Goal: Complete application form: Complete application form

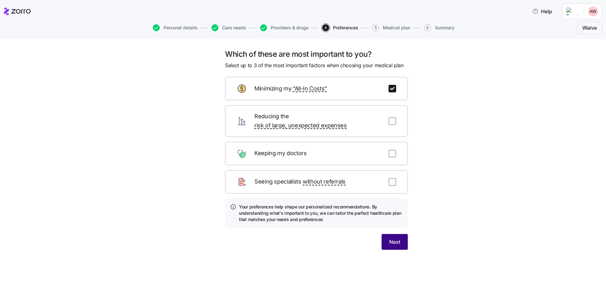
click at [401, 234] on button "Next" at bounding box center [395, 242] width 26 height 16
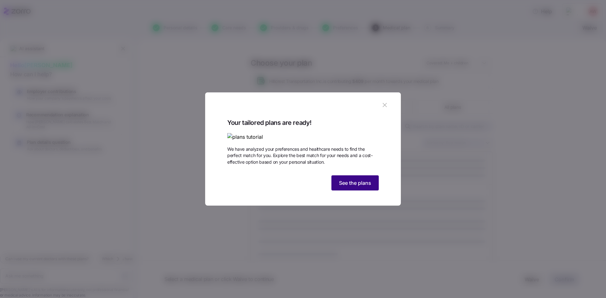
click at [358, 187] on span "See the plans" at bounding box center [355, 183] width 32 height 8
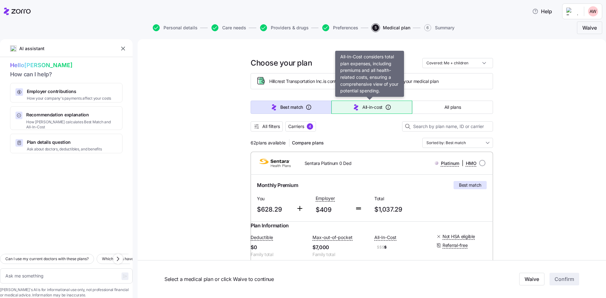
click at [372, 104] on span "All-in-cost" at bounding box center [372, 107] width 20 height 6
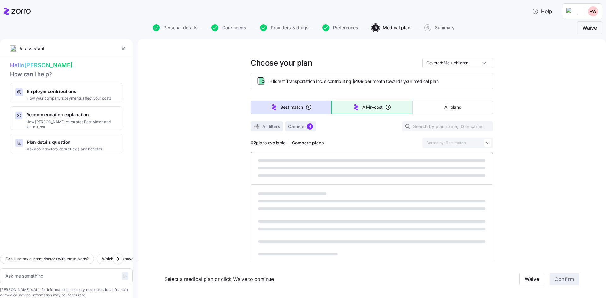
type textarea "x"
type input "Sorted by: All-in-cost"
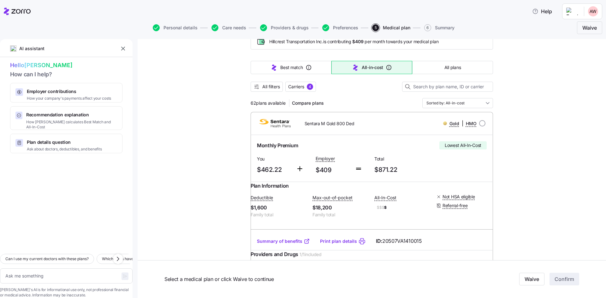
scroll to position [95, 0]
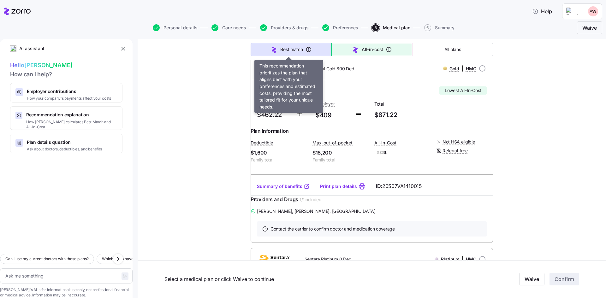
click at [289, 47] on span "Best match" at bounding box center [291, 49] width 22 height 6
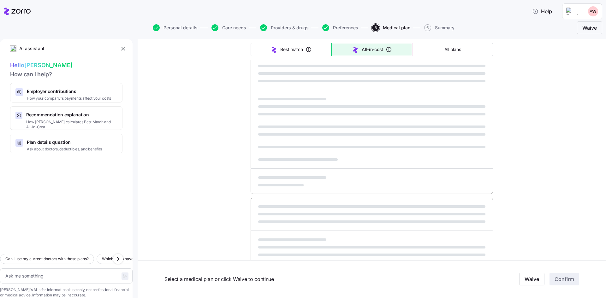
type textarea "x"
type input "Sorted by: Best match"
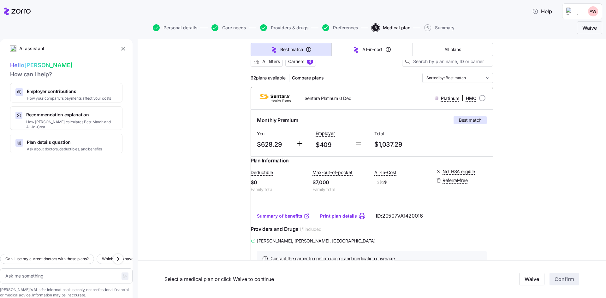
scroll to position [63, 0]
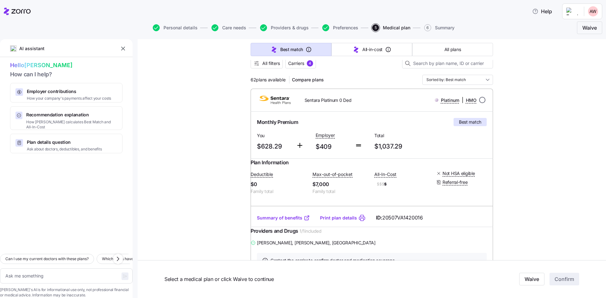
click at [480, 99] on input "radio" at bounding box center [482, 100] width 6 height 6
radio input "true"
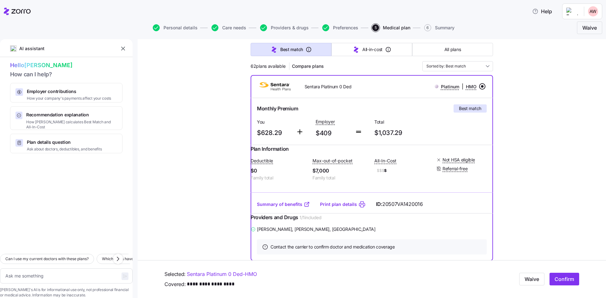
scroll to position [32, 0]
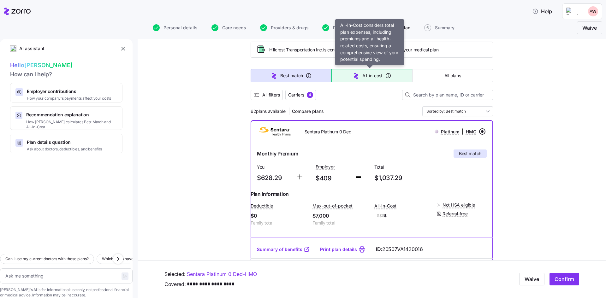
click at [370, 76] on span "All-in-cost" at bounding box center [372, 76] width 20 height 6
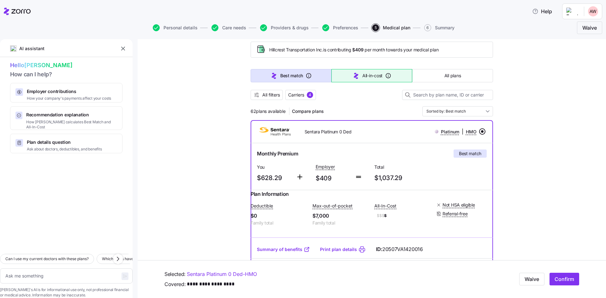
type textarea "x"
type input "Sorted by: All-in-cost"
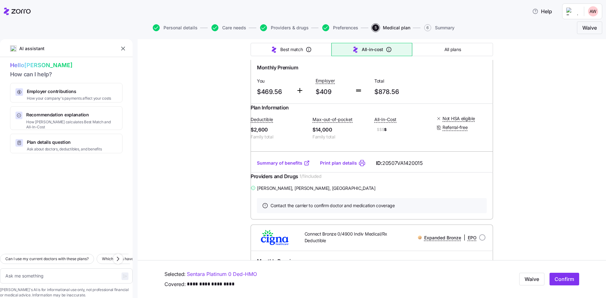
scroll to position [457, 0]
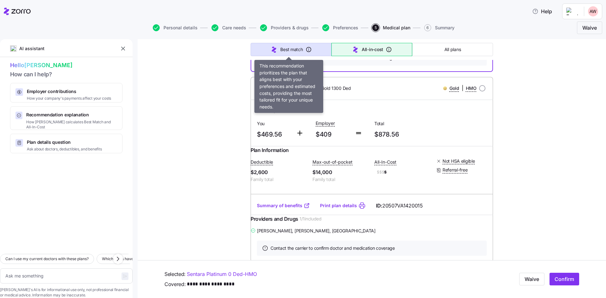
click at [291, 51] on span "Best match" at bounding box center [291, 49] width 22 height 6
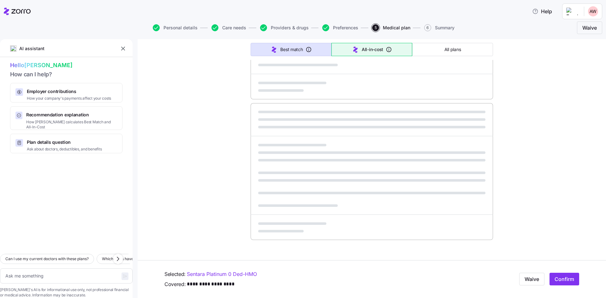
type textarea "x"
type input "Sorted by: Best match"
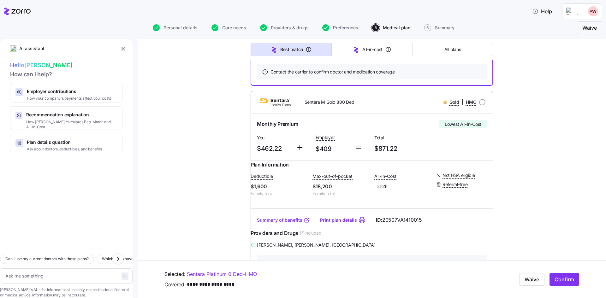
scroll to position [253, 0]
click at [480, 105] on input "radio" at bounding box center [482, 101] width 6 height 6
radio input "true"
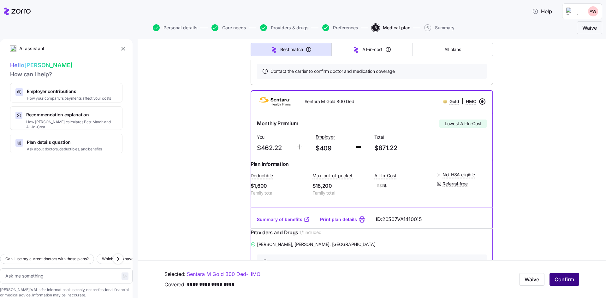
click at [561, 280] on span "Confirm" at bounding box center [565, 280] width 20 height 8
type textarea "x"
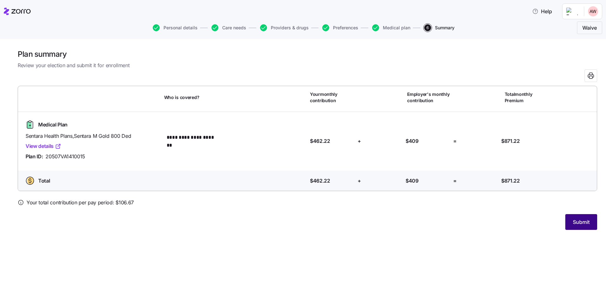
click at [577, 223] on span "Submit" at bounding box center [581, 222] width 17 height 8
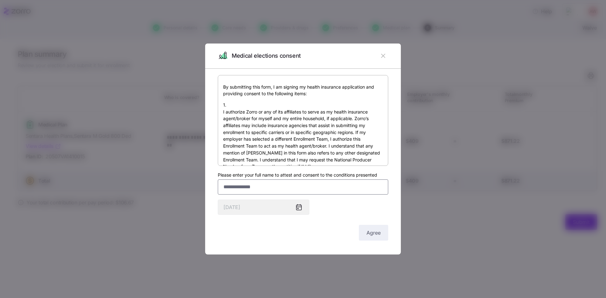
click at [316, 192] on input "Please enter your full name to attest and consent to the conditions presented" at bounding box center [303, 187] width 170 height 15
type input "**********"
click at [374, 230] on span "Agree" at bounding box center [373, 233] width 14 height 8
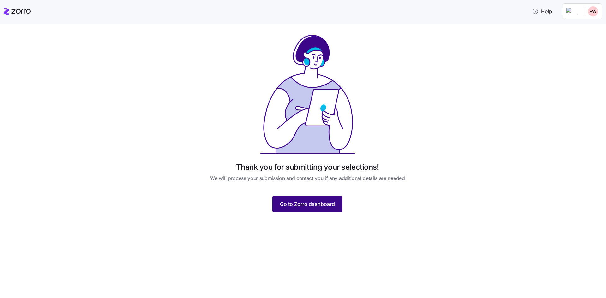
click at [320, 206] on span "Go to Zorro dashboard" at bounding box center [307, 204] width 55 height 8
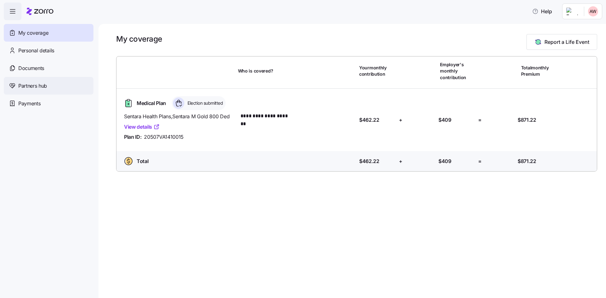
click at [55, 86] on div "Partners hub" at bounding box center [49, 86] width 90 height 18
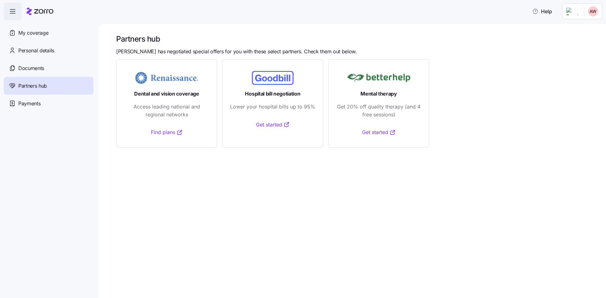
click at [164, 131] on link "Find plans" at bounding box center [167, 132] width 32 height 8
